Goal: Task Accomplishment & Management: Manage account settings

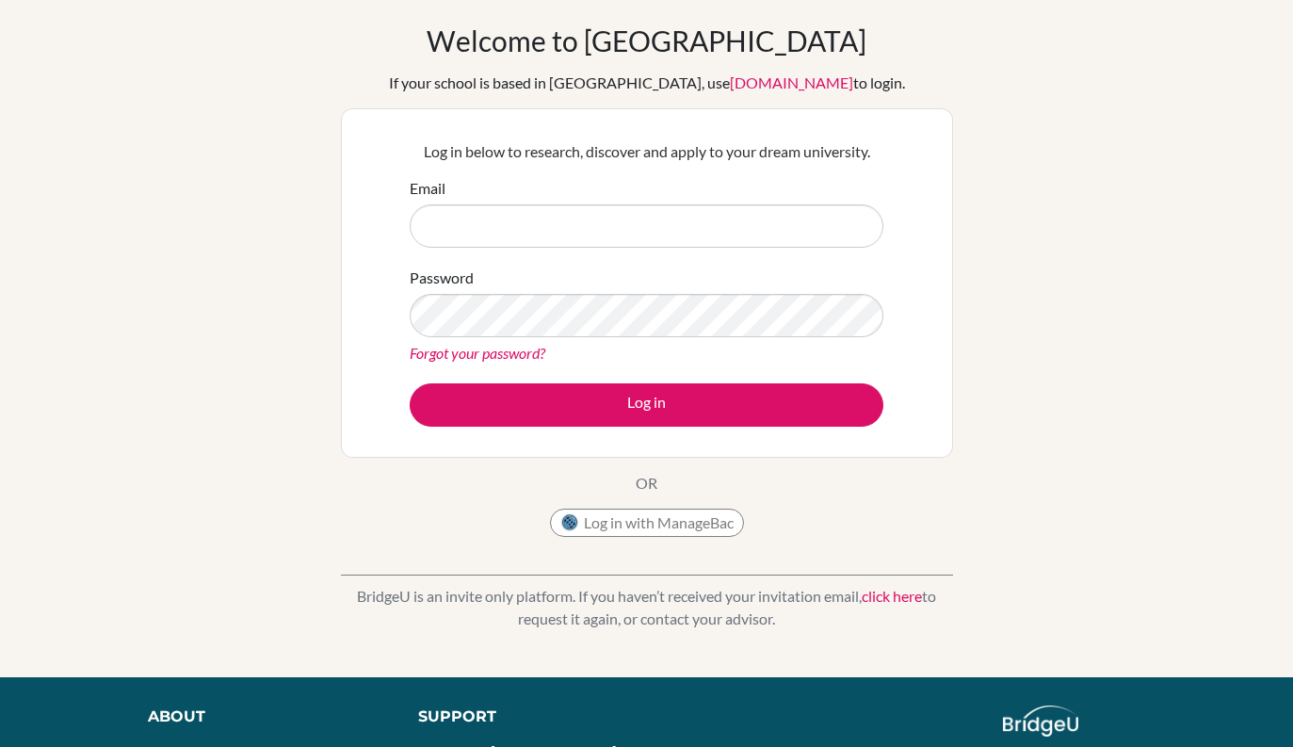
scroll to position [68, 0]
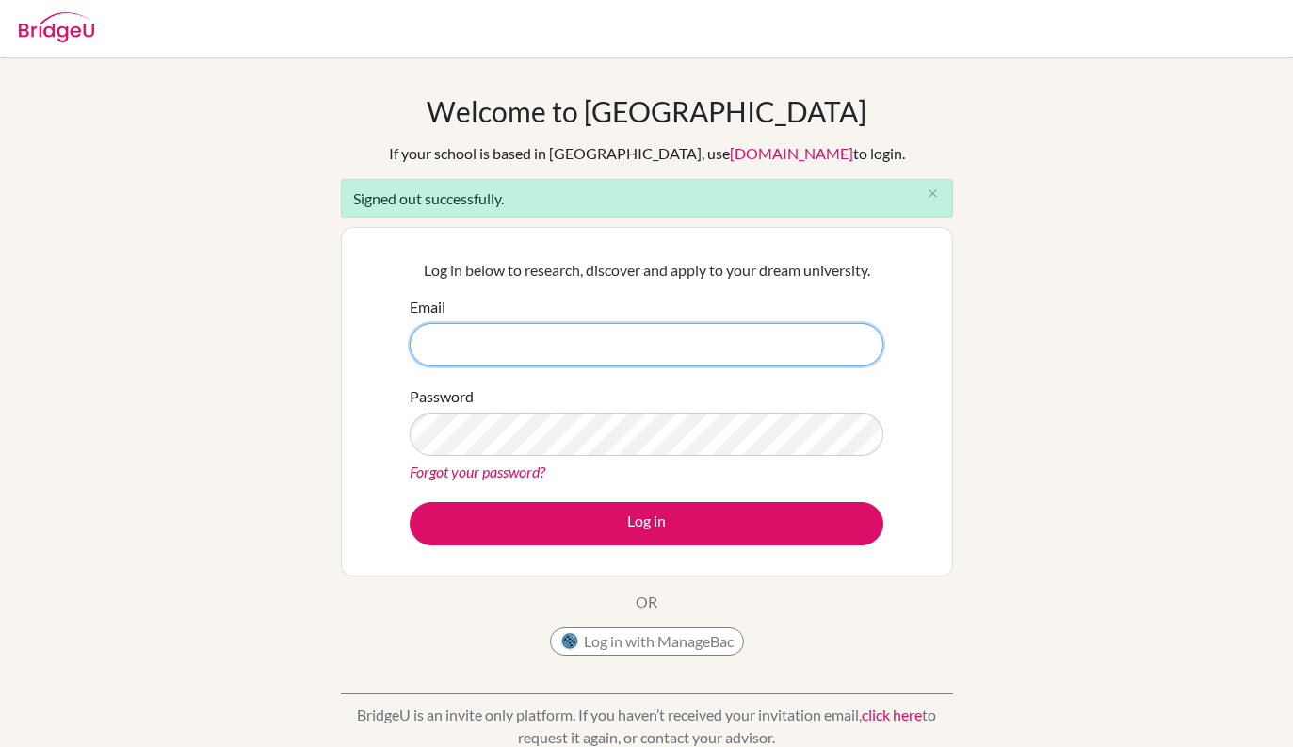
click at [454, 336] on input "Email" at bounding box center [647, 344] width 474 height 43
click at [432, 331] on input "Email" at bounding box center [647, 344] width 474 height 43
type input "erivera@notredame.edu.ni"
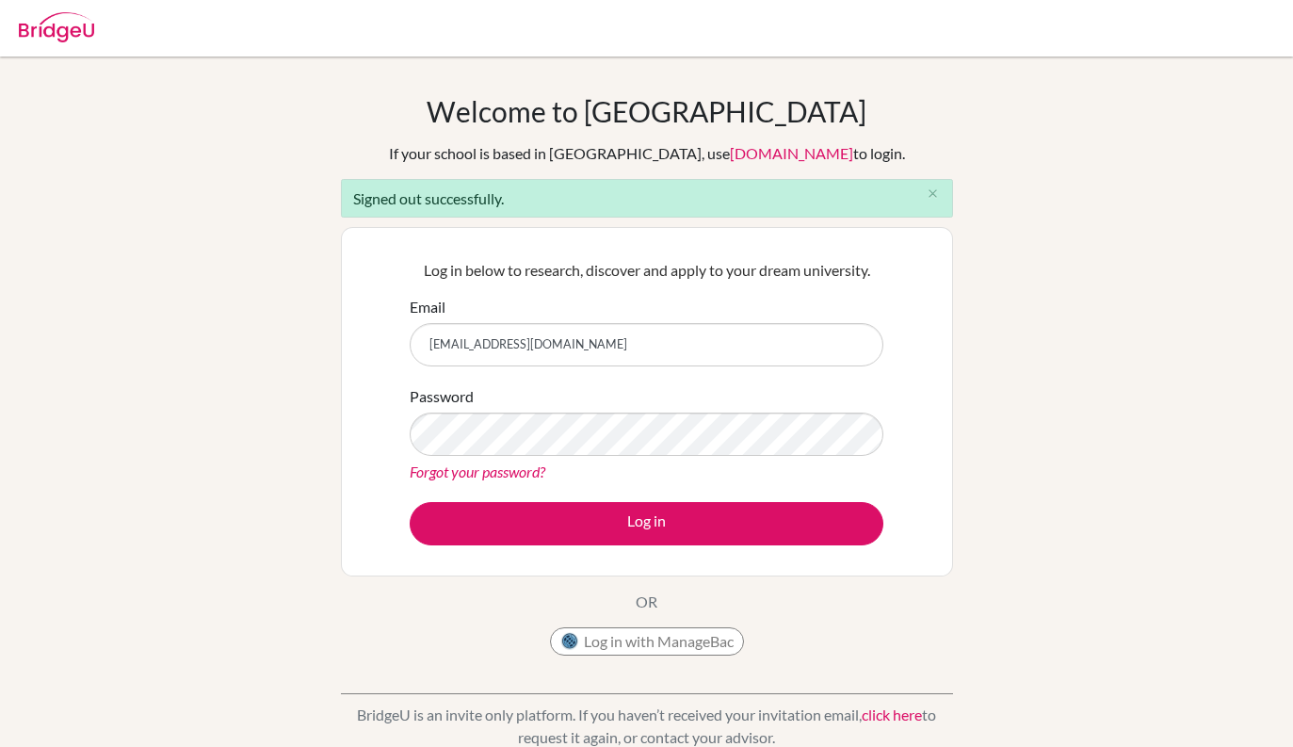
click at [526, 465] on link "Forgot your password?" at bounding box center [478, 471] width 136 height 18
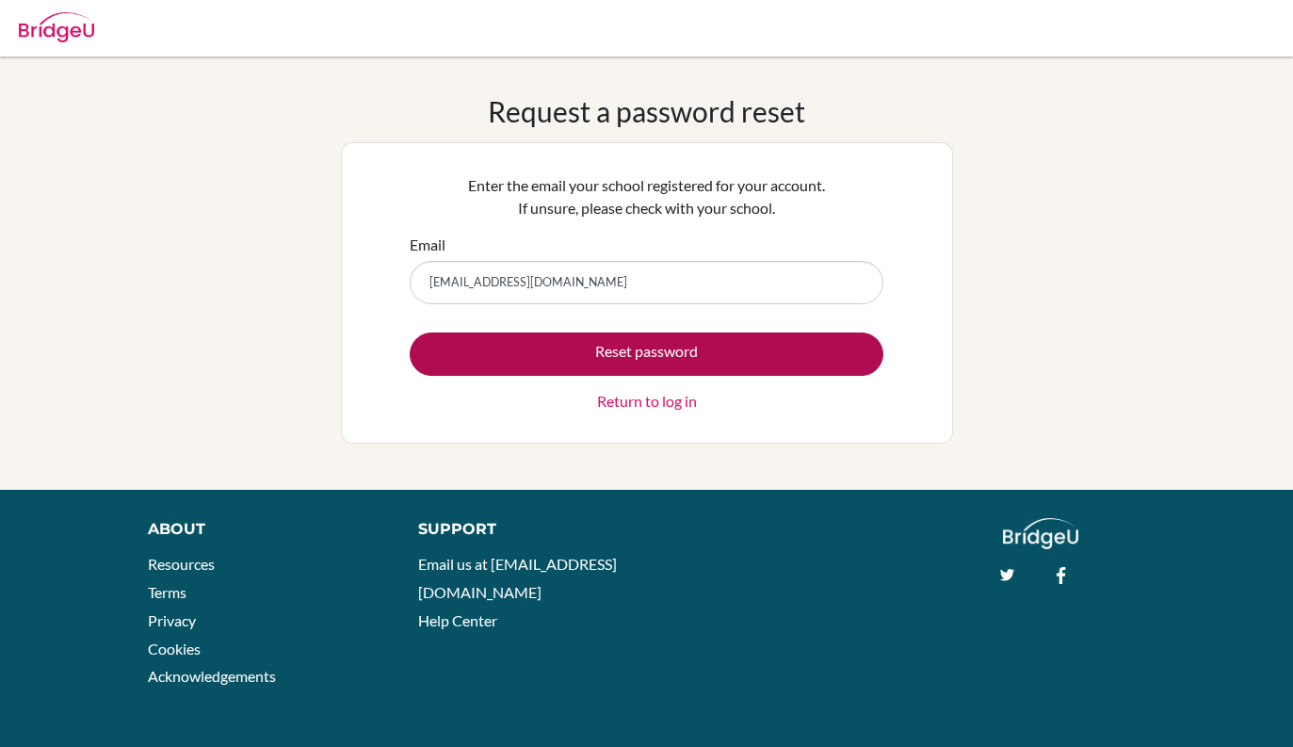
type input "erivera@notredame.edu.ni"
click at [704, 360] on button "Reset password" at bounding box center [647, 353] width 474 height 43
